Goal: Navigation & Orientation: Find specific page/section

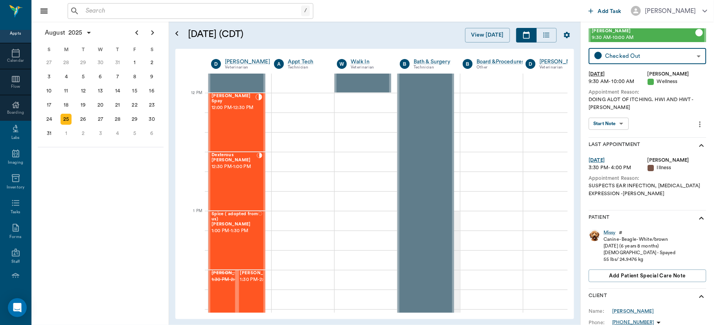
scroll to position [507, 0]
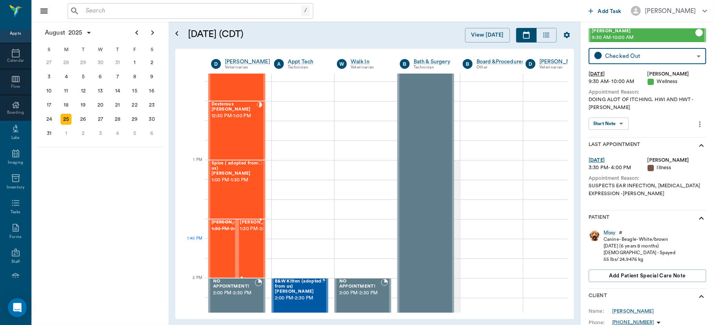
click at [242, 233] on span "1:30 PM - 2:00 PM" at bounding box center [259, 229] width 39 height 8
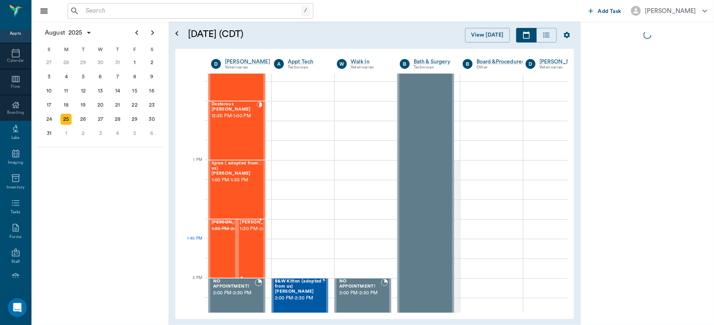
scroll to position [0, 0]
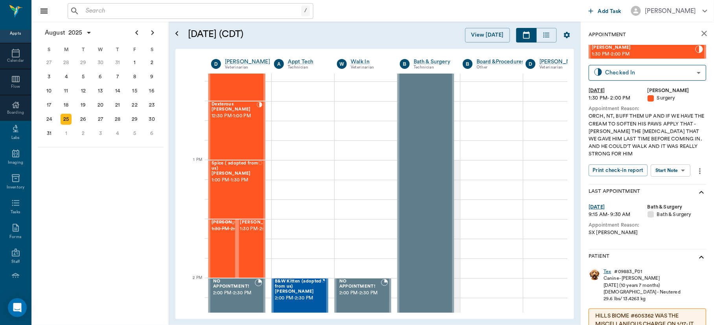
click at [608, 271] on div "Tex" at bounding box center [607, 271] width 7 height 7
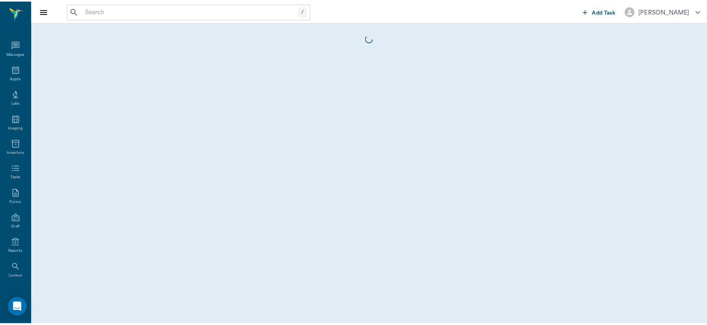
scroll to position [34, 0]
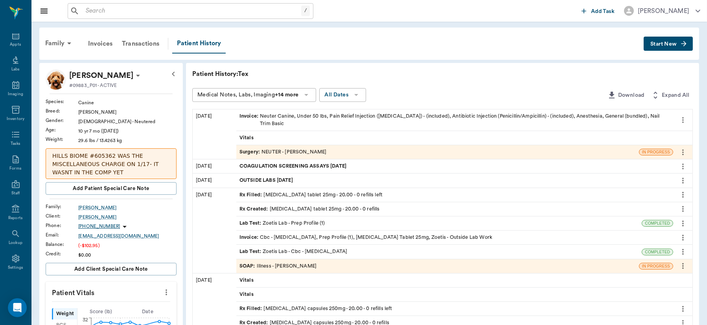
click at [326, 162] on span "COAGULATION SCREENING ASSAYS [DATE]" at bounding box center [294, 165] width 109 height 7
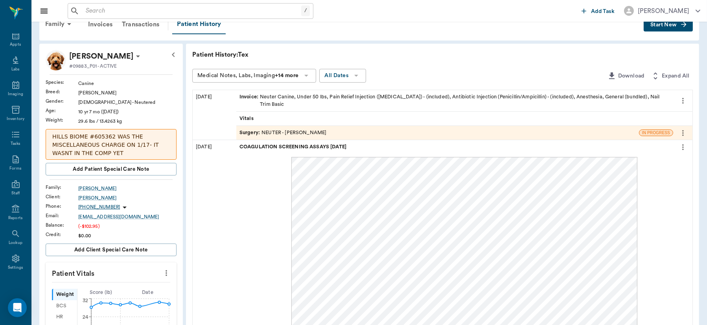
scroll to position [0, 0]
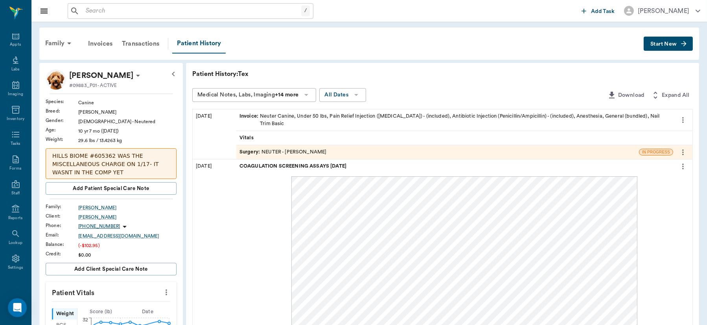
click at [206, 114] on div "[DATE]" at bounding box center [215, 134] width 44 height 50
click at [283, 118] on div "Invoice : Neuter Canine, Under 50 lbs, Pain Relief Injection ([MEDICAL_DATA]) -…" at bounding box center [455, 119] width 431 height 15
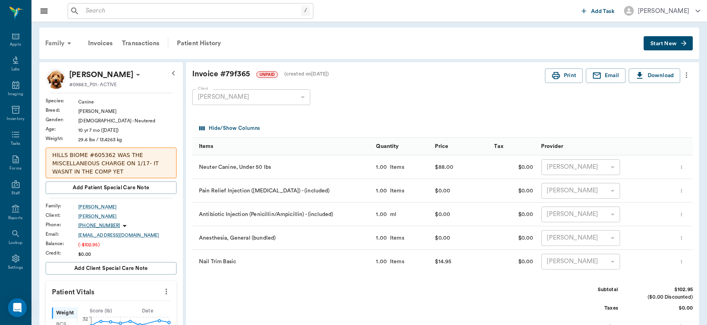
click at [56, 42] on div "Family" at bounding box center [60, 43] width 38 height 19
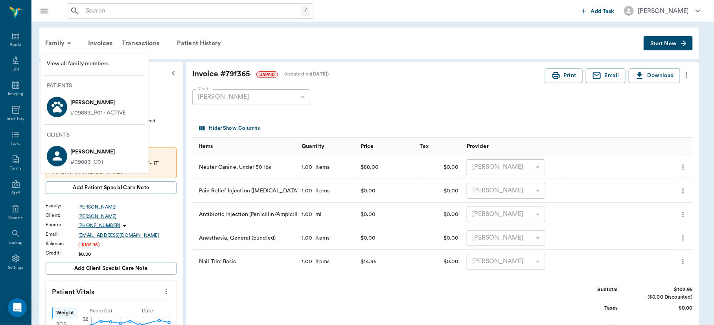
click at [267, 29] on div at bounding box center [357, 162] width 714 height 325
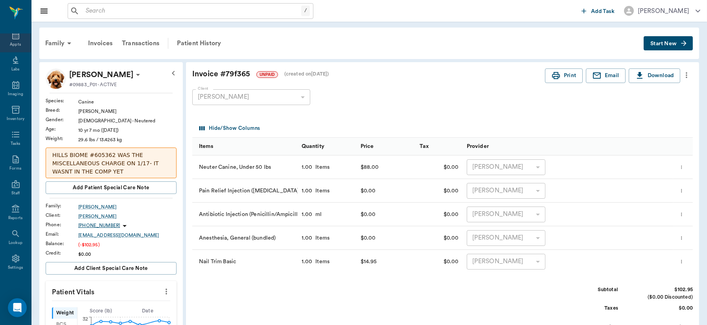
click at [10, 42] on div "Appts" at bounding box center [15, 45] width 11 height 6
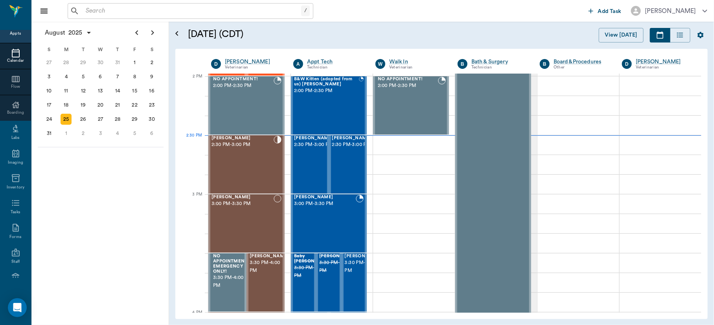
scroll to position [708, 0]
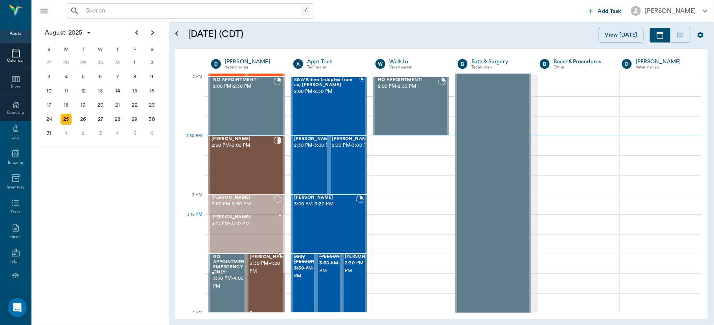
drag, startPoint x: 274, startPoint y: 249, endPoint x: 283, endPoint y: 273, distance: 25.1
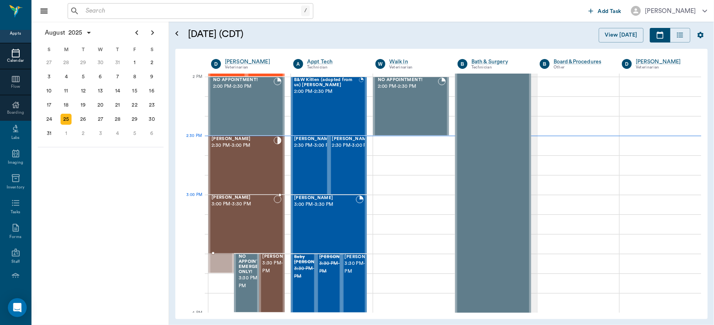
drag, startPoint x: 225, startPoint y: 233, endPoint x: 226, endPoint y: 219, distance: 13.8
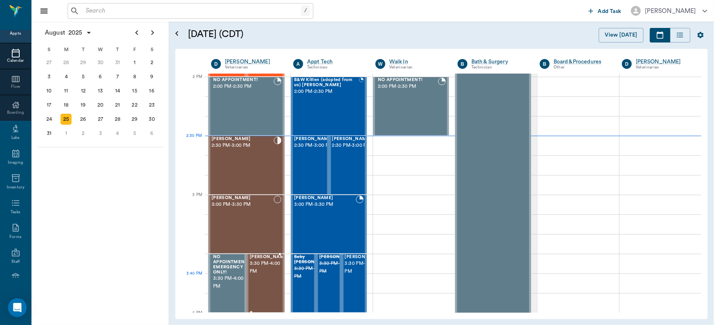
click at [264, 284] on div "[PERSON_NAME] 3:30 PM - 4:00 PM" at bounding box center [269, 282] width 39 height 57
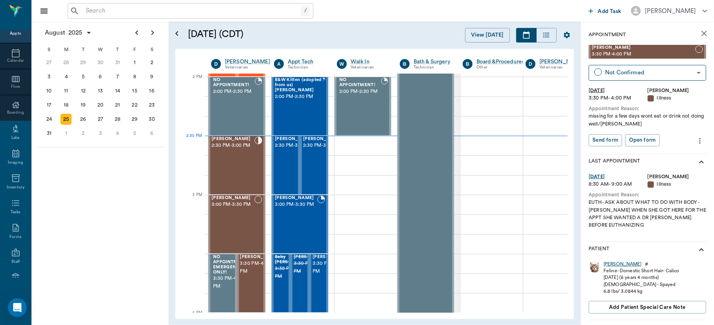
click at [609, 262] on div "[PERSON_NAME]" at bounding box center [623, 264] width 38 height 7
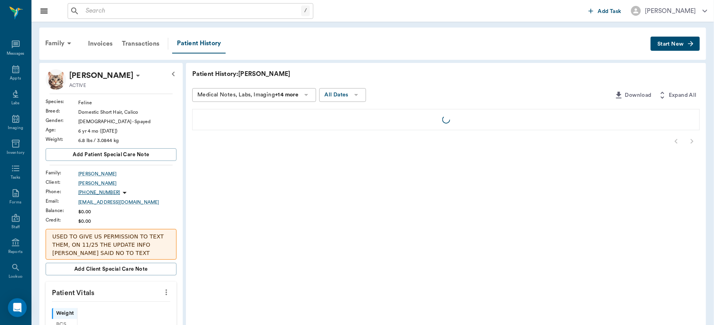
scroll to position [34, 0]
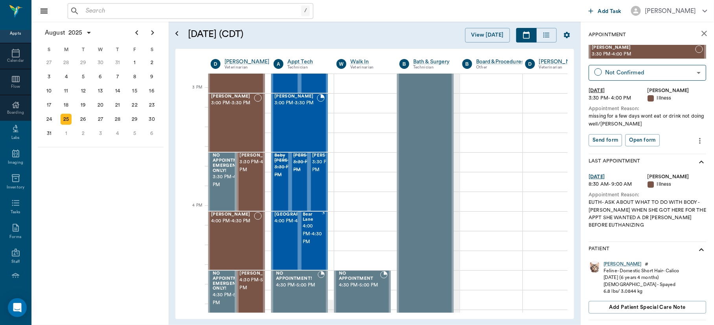
scroll to position [821, 0]
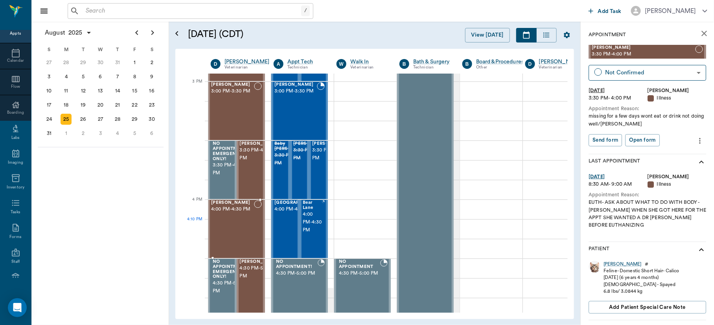
click at [249, 220] on div "[PERSON_NAME] 4:00 PM - 4:30 PM" at bounding box center [232, 228] width 43 height 57
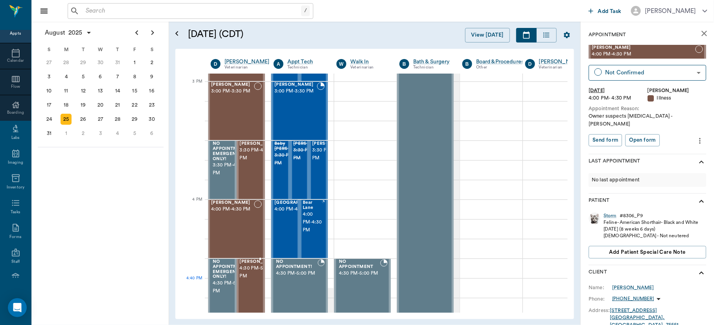
click at [253, 280] on span "4:30 PM - 5:00 PM" at bounding box center [259, 272] width 39 height 16
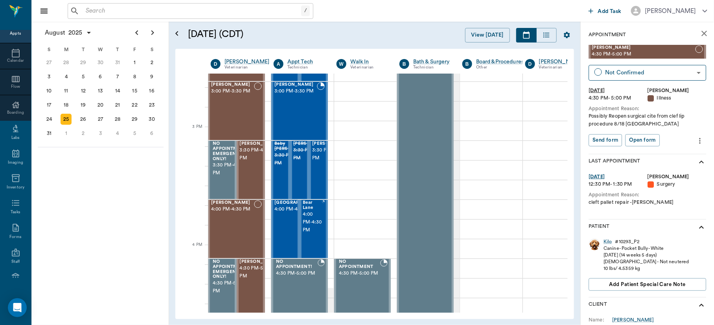
scroll to position [737, 0]
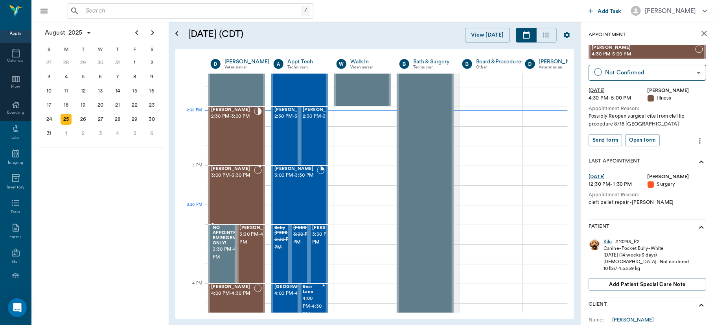
click at [250, 210] on div "[PERSON_NAME] 3:00 PM - 3:30 PM" at bounding box center [232, 194] width 43 height 57
